Goal: Find contact information: Find contact information

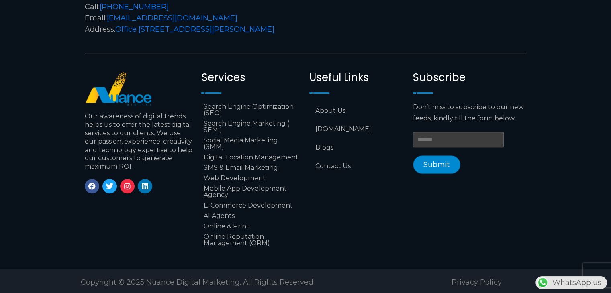
scroll to position [3329, 0]
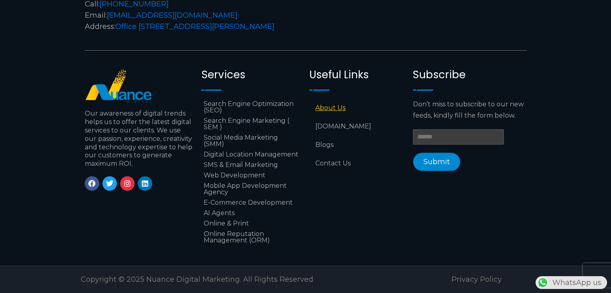
click at [337, 100] on link "About Us" at bounding box center [357, 108] width 96 height 18
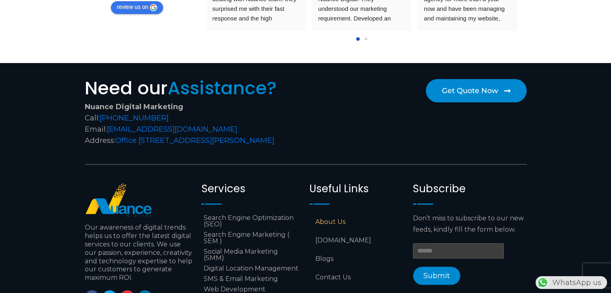
scroll to position [3208, 0]
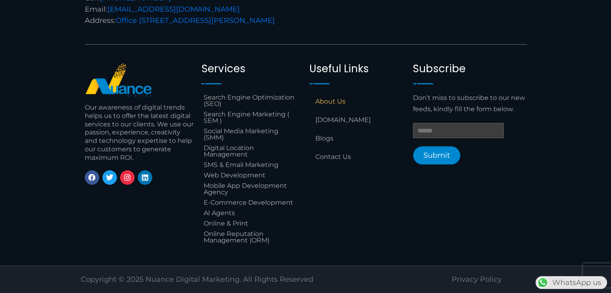
scroll to position [679, 0]
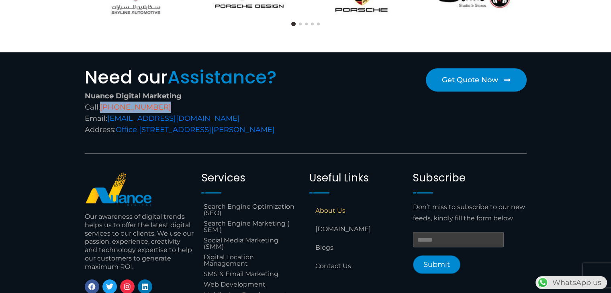
drag, startPoint x: 168, startPoint y: 106, endPoint x: 101, endPoint y: 108, distance: 66.7
click at [101, 108] on div "Nuance Digital Marketing Call: [PHONE_NUMBER] Email: [EMAIL_ADDRESS][DOMAIN_NAM…" at bounding box center [193, 112] width 217 height 45
copy link "[PHONE_NUMBER]"
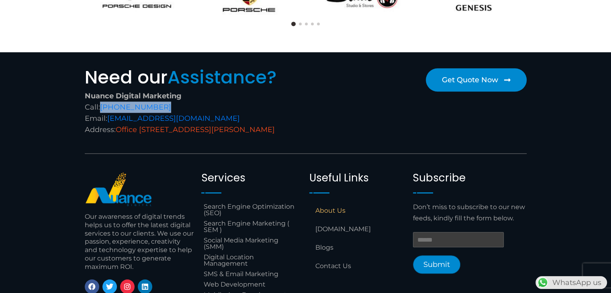
drag, startPoint x: 215, startPoint y: 142, endPoint x: 118, endPoint y: 129, distance: 97.6
click at [118, 129] on div "Nuance Digital Marketing Call: +974 6688 1424 Email: info@nuancedigitalsolution…" at bounding box center [193, 112] width 217 height 45
copy link "Office [STREET_ADDRESS][PERSON_NAME]"
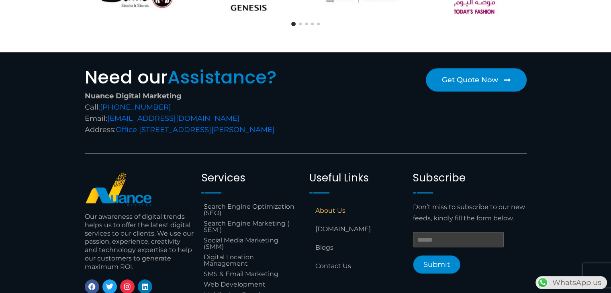
click at [237, 116] on div "Nuance Digital Marketing Call: +974 6688 1424 Email: info@nuancedigitalsolution…" at bounding box center [193, 112] width 217 height 45
drag, startPoint x: 251, startPoint y: 117, endPoint x: 109, endPoint y: 114, distance: 141.8
click at [109, 114] on div "Nuance Digital Marketing Call: +974 6688 1424 Email: info@nuancedigitalsolution…" at bounding box center [193, 112] width 217 height 45
copy link "[EMAIL_ADDRESS][DOMAIN_NAME]"
